Goal: Leave review/rating: Leave review/rating

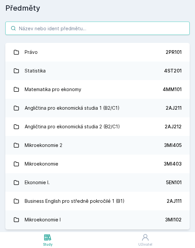
click at [101, 29] on input "search" at bounding box center [97, 28] width 184 height 13
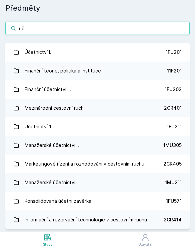
type input "uč"
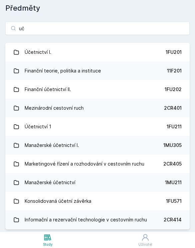
click at [81, 56] on link "Účetnictví I. 1FU201" at bounding box center [97, 52] width 184 height 19
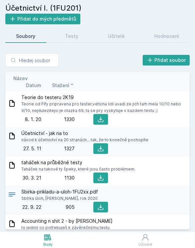
click at [119, 34] on div "Učitelé" at bounding box center [116, 36] width 17 height 7
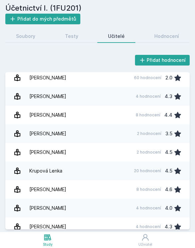
scroll to position [302, 0]
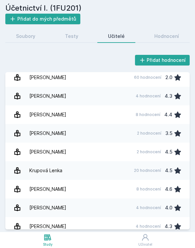
click at [150, 187] on div "8 hodnocení" at bounding box center [148, 189] width 25 height 5
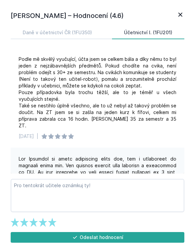
scroll to position [423, 0]
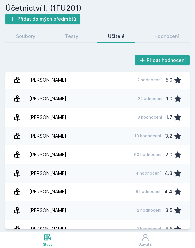
scroll to position [225, 0]
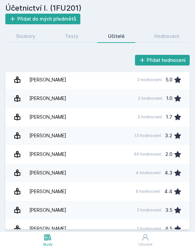
click at [142, 185] on div "8 hodnocení 4.4" at bounding box center [157, 191] width 50 height 13
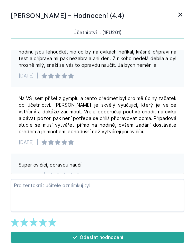
scroll to position [396, 0]
click at [133, 241] on button "Odeslat hodnocení" at bounding box center [97, 237] width 173 height 11
